Goal: Find specific page/section: Find specific page/section

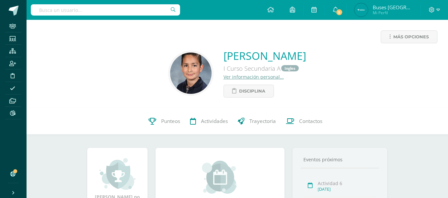
click at [119, 8] on input "text" at bounding box center [105, 9] width 149 height 11
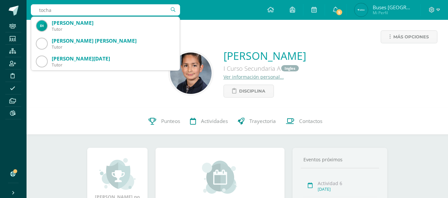
type input "toch"
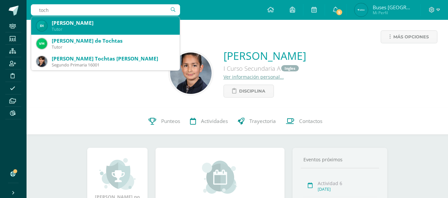
click at [101, 28] on div "Tutor" at bounding box center [113, 30] width 123 height 6
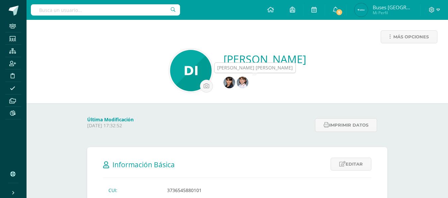
click at [239, 85] on img at bounding box center [243, 83] width 12 height 12
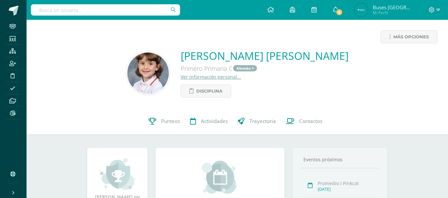
click at [232, 80] on div "Stella Tochtas Mendez Primero Primaria C Alemán 1 Ver información personal... D…" at bounding box center [265, 73] width 168 height 49
click at [224, 77] on link "Ver información personal..." at bounding box center [211, 77] width 60 height 6
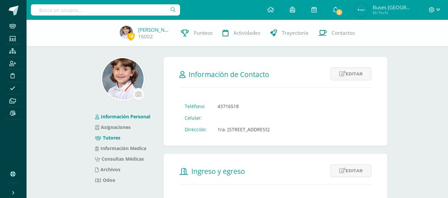
click at [110, 138] on link "Tutores" at bounding box center [107, 138] width 25 height 6
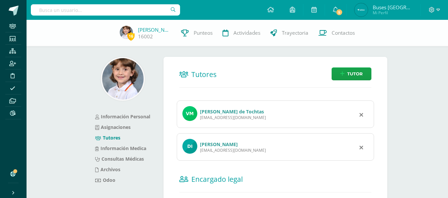
click at [222, 113] on link "[PERSON_NAME] de Tochtas" at bounding box center [232, 112] width 64 height 6
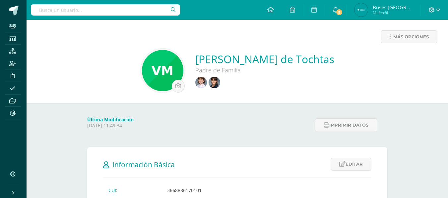
scroll to position [66, 0]
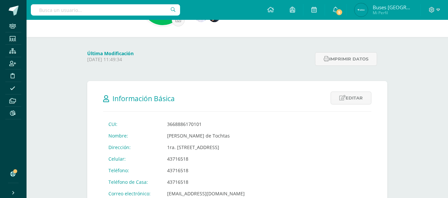
click at [130, 5] on input "text" at bounding box center [105, 9] width 149 height 11
click at [129, 9] on input "text" at bounding box center [105, 9] width 149 height 11
type input "rodrigo cruz"
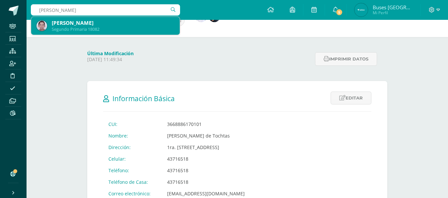
click at [118, 27] on div "Segundo Primaria 18082" at bounding box center [113, 30] width 123 height 6
